Goal: Register for event/course: Register for event/course

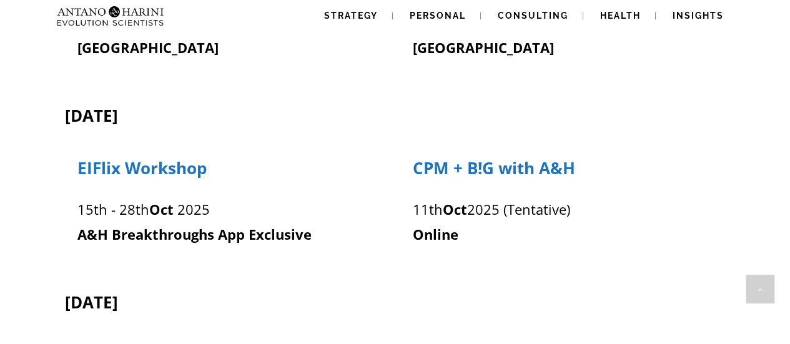
scroll to position [950, 0]
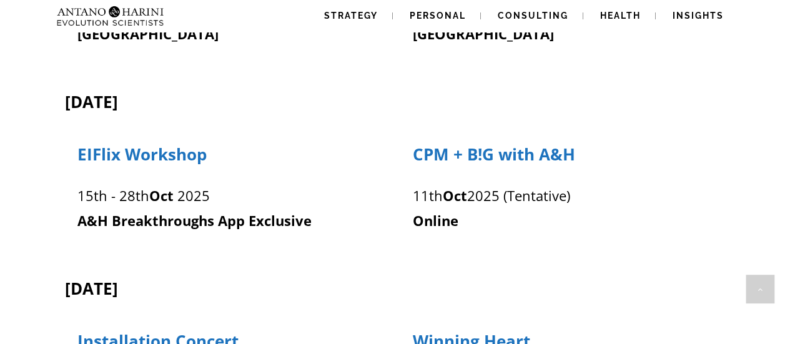
click at [571, 197] on p "[DATE] (Tentative)" at bounding box center [563, 196] width 300 height 25
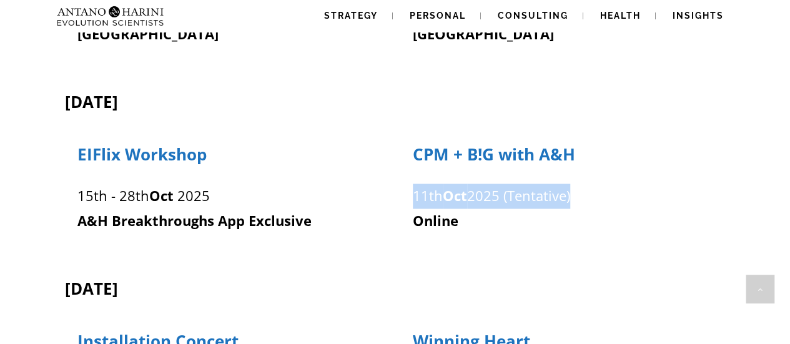
click at [571, 197] on p "[DATE] (Tentative)" at bounding box center [563, 196] width 300 height 25
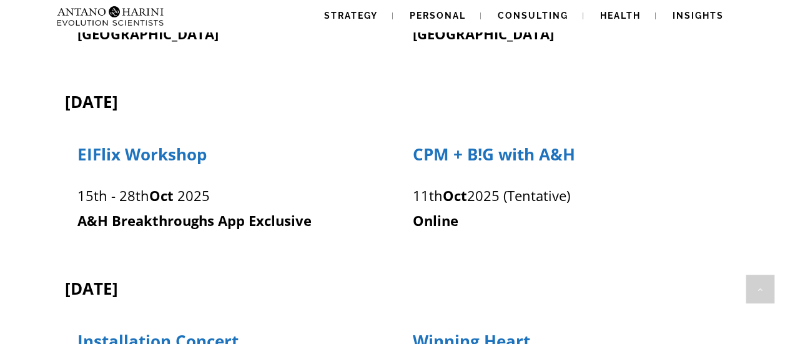
click at [567, 214] on p "Online" at bounding box center [563, 221] width 300 height 25
drag, startPoint x: 580, startPoint y: 200, endPoint x: 456, endPoint y: 200, distance: 123.6
click at [456, 200] on p "[DATE] (Tentative)" at bounding box center [563, 196] width 300 height 25
click at [423, 195] on p "[DATE] (Tentative)" at bounding box center [563, 196] width 300 height 25
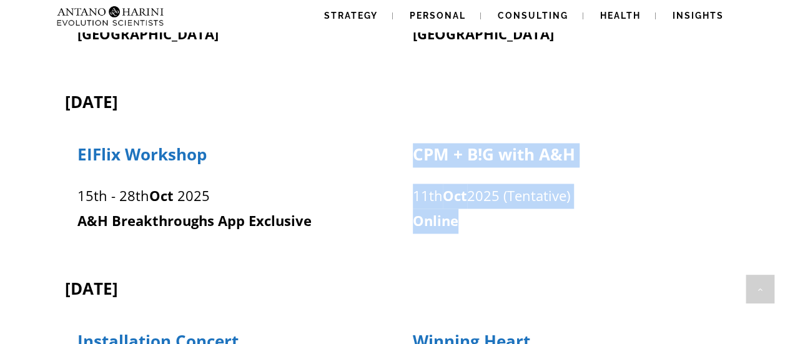
drag, startPoint x: 403, startPoint y: 198, endPoint x: 535, endPoint y: 220, distance: 133.7
click at [535, 220] on div "CPM + B!G with A&H [DATE] (Tentative) Online" at bounding box center [563, 188] width 327 height 91
click at [535, 220] on p "Online" at bounding box center [563, 221] width 300 height 25
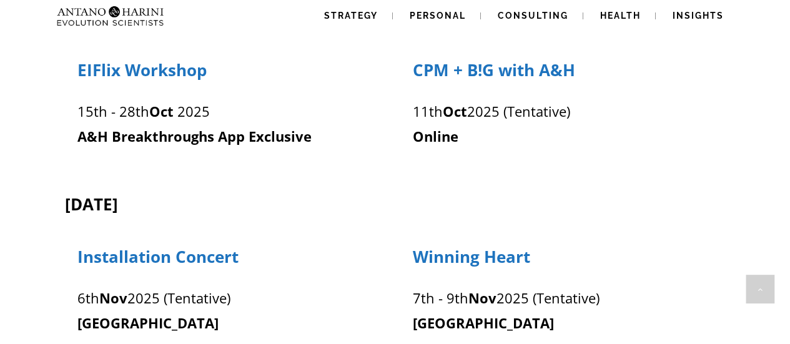
scroll to position [1051, 0]
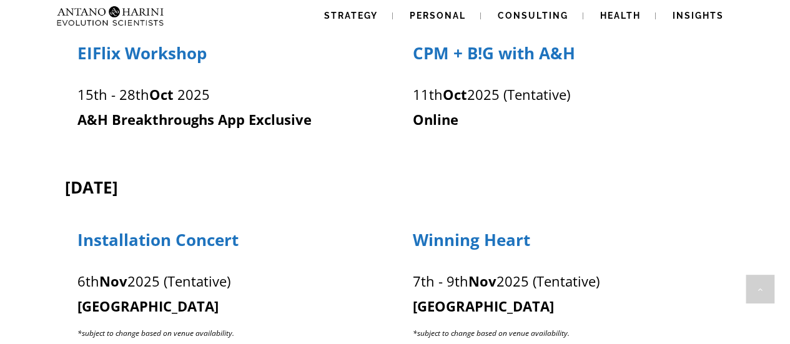
drag, startPoint x: 252, startPoint y: 237, endPoint x: 67, endPoint y: 250, distance: 185.9
click at [67, 250] on div "Installation Concert [DATE] (Tentative) [GEOGRAPHIC_DATA] *subject to change ba…" at bounding box center [227, 287] width 327 height 118
click at [67, 250] on div at bounding box center [227, 287] width 327 height 118
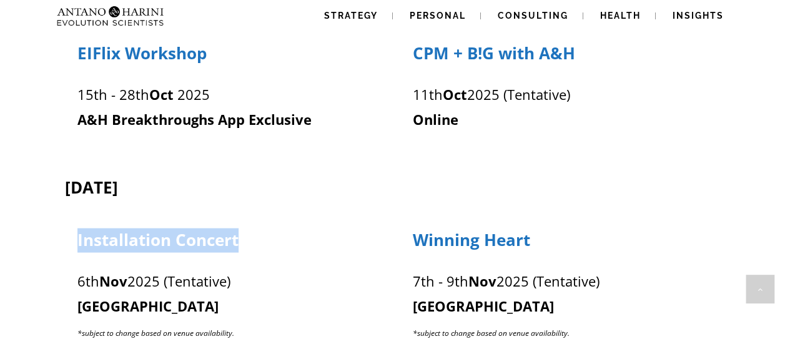
drag, startPoint x: 67, startPoint y: 250, endPoint x: 242, endPoint y: 252, distance: 175.5
click at [242, 252] on div "Installation Concert [DATE] (Tentative) [GEOGRAPHIC_DATA] *subject to change ba…" at bounding box center [227, 287] width 327 height 118
click at [242, 252] on p "Installation Concert" at bounding box center [227, 241] width 300 height 24
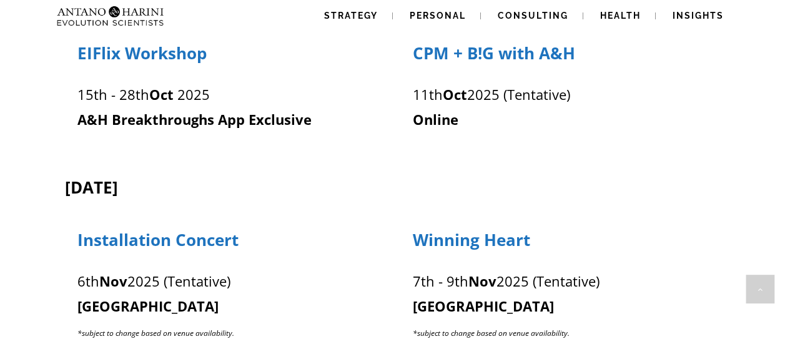
scroll to position [1201, 0]
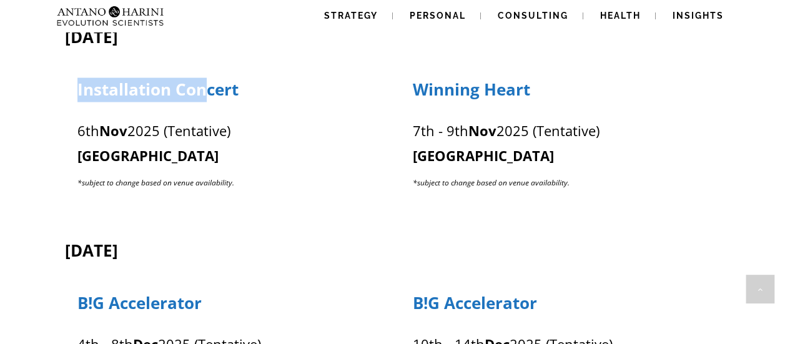
drag, startPoint x: 61, startPoint y: 89, endPoint x: 210, endPoint y: 90, distance: 149.2
click at [210, 90] on div "Installation Concert [DATE] (Tentative) [GEOGRAPHIC_DATA] *subject to change ba…" at bounding box center [223, 131] width 336 height 130
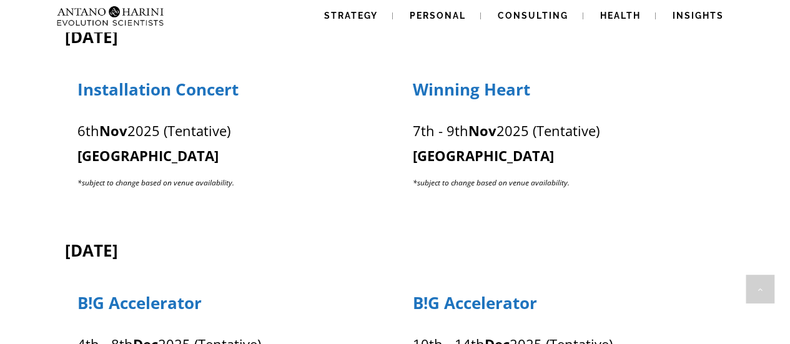
click at [254, 102] on p "Installation Concert" at bounding box center [227, 91] width 300 height 24
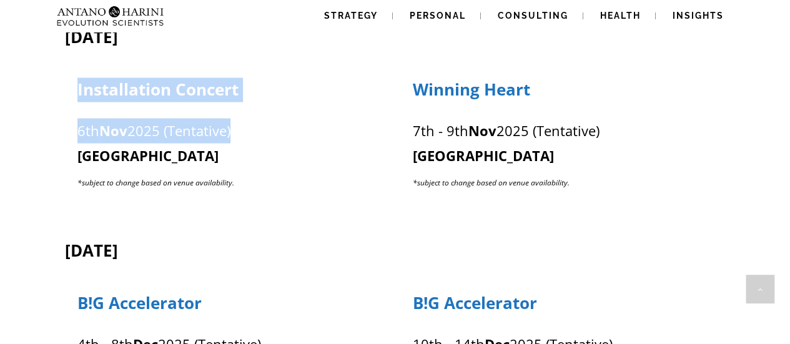
drag, startPoint x: 72, startPoint y: 74, endPoint x: 289, endPoint y: 134, distance: 224.6
click at [289, 134] on div "Installation Concert [DATE] (Tentative) [GEOGRAPHIC_DATA] *subject to change ba…" at bounding box center [227, 131] width 327 height 130
click at [289, 134] on p "[DATE] (Tentative) [GEOGRAPHIC_DATA] *subject to change based on venue availabi…" at bounding box center [227, 157] width 300 height 77
drag, startPoint x: 64, startPoint y: 73, endPoint x: 245, endPoint y: 133, distance: 190.1
click at [245, 133] on div "Installation Concert [DATE] (Tentative) [GEOGRAPHIC_DATA] *subject to change ba…" at bounding box center [227, 131] width 327 height 130
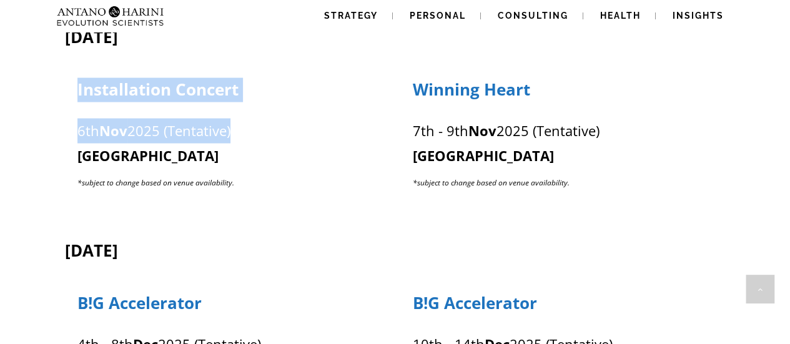
click at [245, 133] on p "[DATE] (Tentative) [GEOGRAPHIC_DATA] *subject to change based on venue availabi…" at bounding box center [227, 157] width 300 height 77
drag, startPoint x: 71, startPoint y: 71, endPoint x: 278, endPoint y: 134, distance: 216.7
click at [278, 134] on div "Installation Concert [DATE] (Tentative) [GEOGRAPHIC_DATA] *subject to change ba…" at bounding box center [227, 131] width 327 height 130
click at [278, 134] on p "[DATE] (Tentative) [GEOGRAPHIC_DATA] *subject to change based on venue availabi…" at bounding box center [227, 157] width 300 height 77
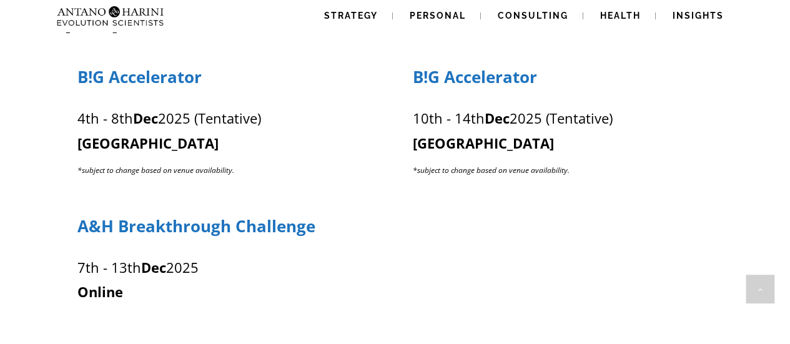
scroll to position [1429, 0]
